Goal: Navigation & Orientation: Find specific page/section

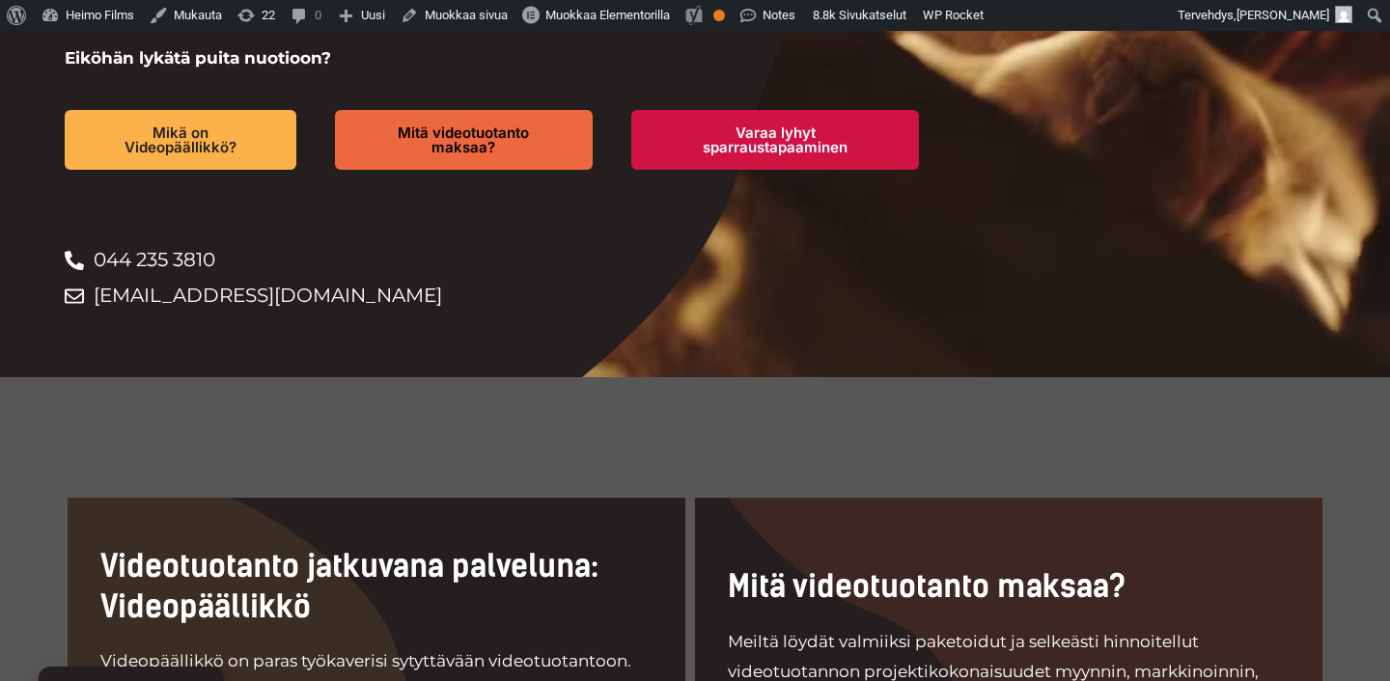
scroll to position [900, 0]
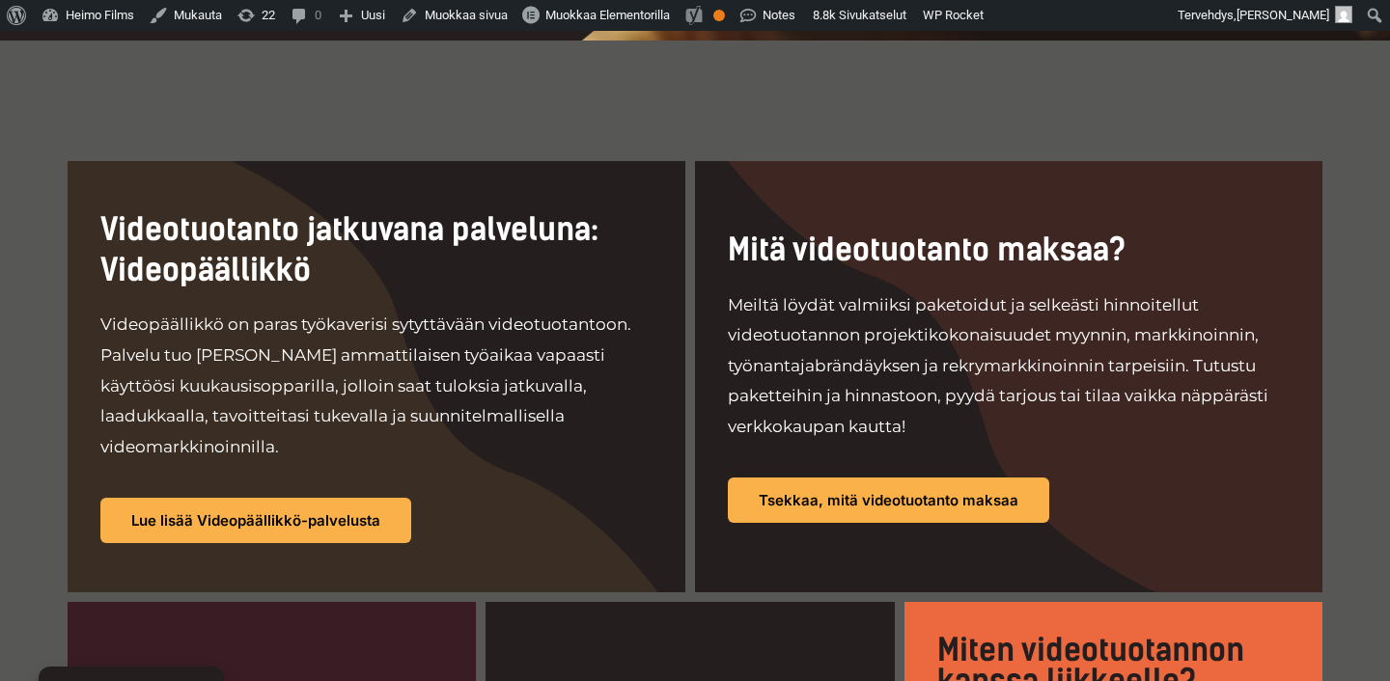
click at [631, 242] on h2 "Videotuotanto jatkuvana palveluna: Videopäällikkö" at bounding box center [376, 250] width 552 height 80
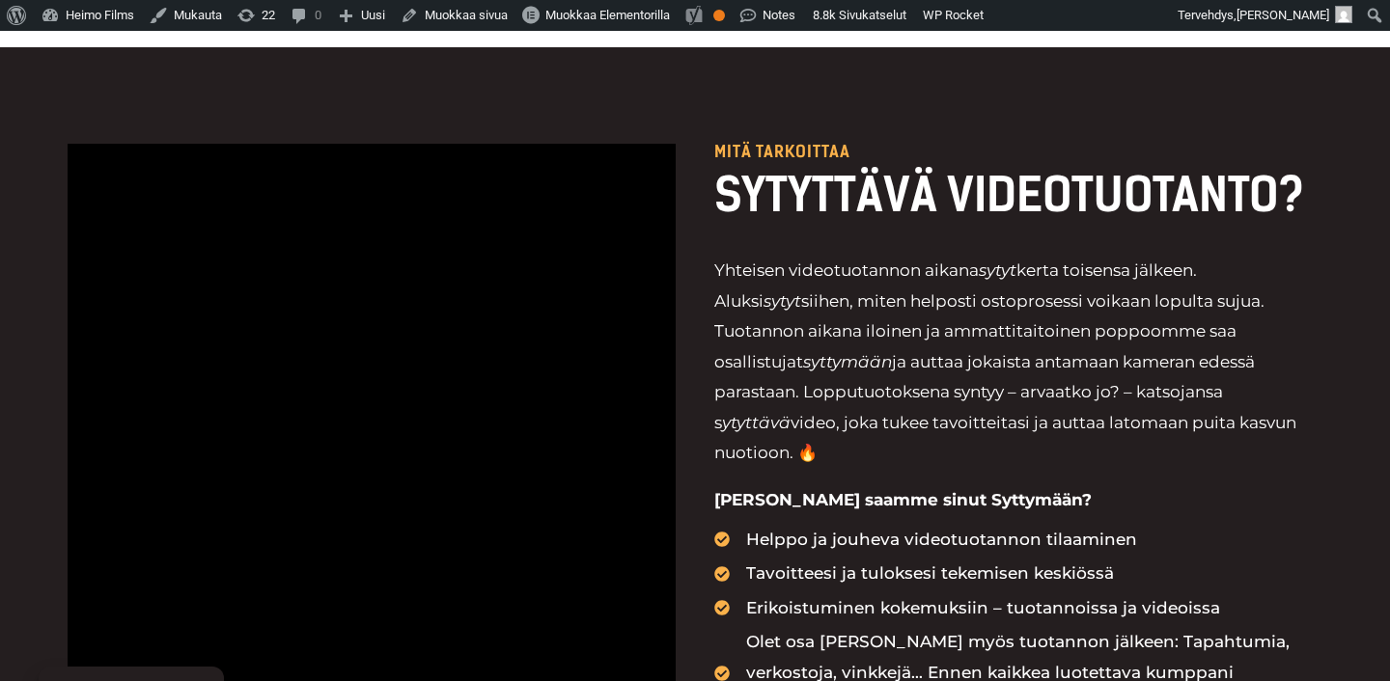
scroll to position [2250, 0]
